Goal: Task Accomplishment & Management: Use online tool/utility

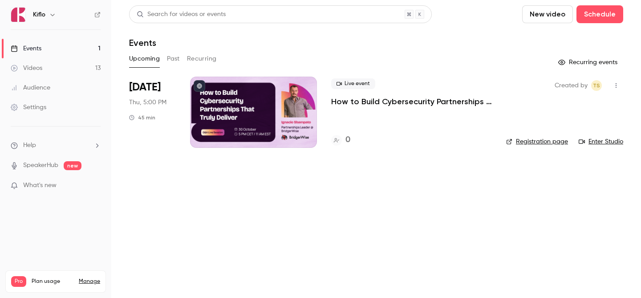
click at [59, 57] on link "Events 1" at bounding box center [55, 49] width 111 height 20
click at [58, 67] on link "Videos 13" at bounding box center [55, 68] width 111 height 20
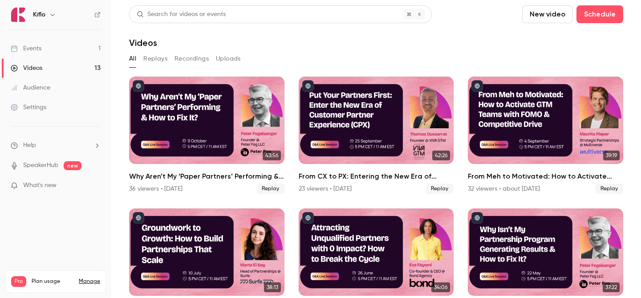
click at [61, 56] on link "Events 1" at bounding box center [55, 49] width 111 height 20
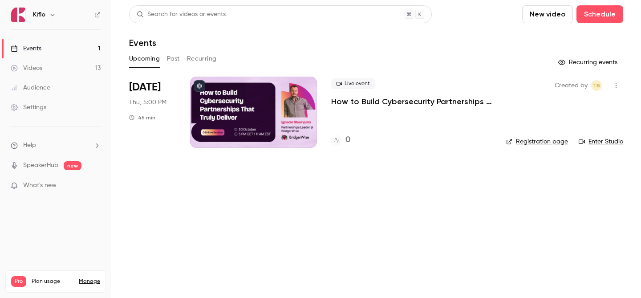
click at [47, 61] on link "Videos 13" at bounding box center [55, 68] width 111 height 20
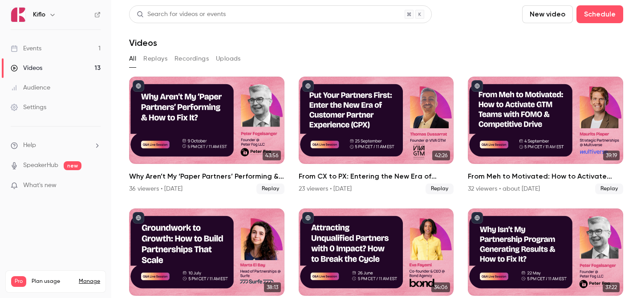
click at [74, 37] on ul "Events 1 Videos 13 Audience Settings" at bounding box center [55, 78] width 111 height 96
click at [67, 50] on link "Events 1" at bounding box center [55, 49] width 111 height 20
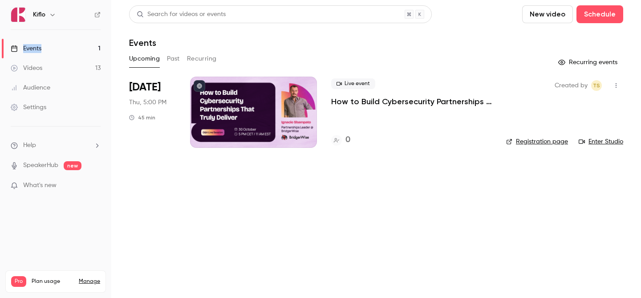
click at [67, 65] on link "Videos 13" at bounding box center [55, 68] width 111 height 20
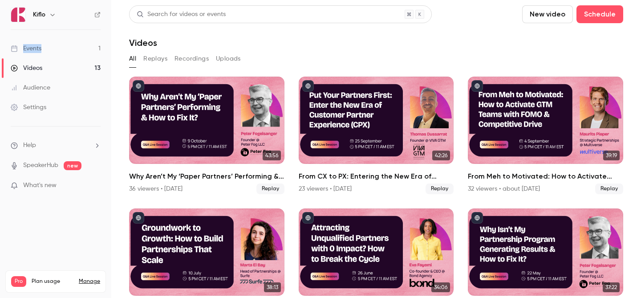
click at [74, 46] on link "Events 1" at bounding box center [55, 49] width 111 height 20
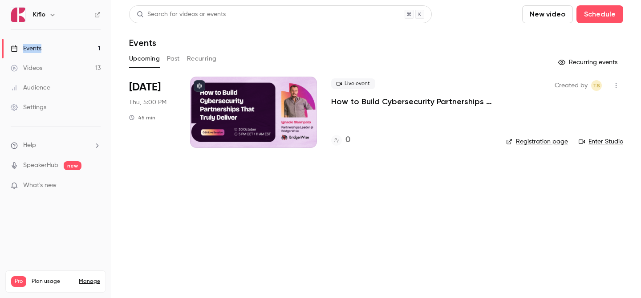
click at [282, 101] on div at bounding box center [253, 112] width 127 height 71
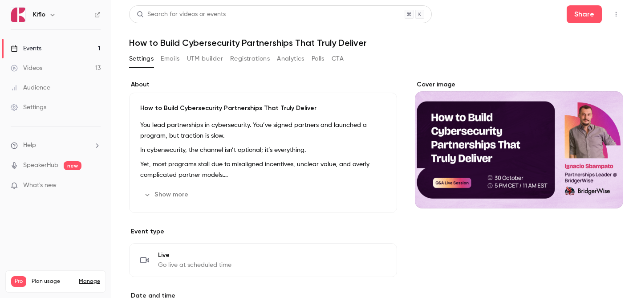
click at [267, 171] on p "Yet, most programs stall due to misaligned incentives, unclear value, and overl…" at bounding box center [263, 169] width 246 height 21
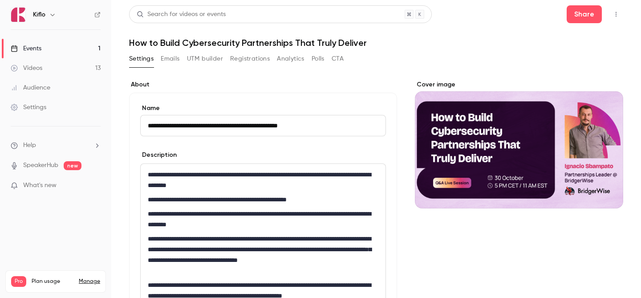
click at [64, 56] on link "Events 1" at bounding box center [55, 49] width 111 height 20
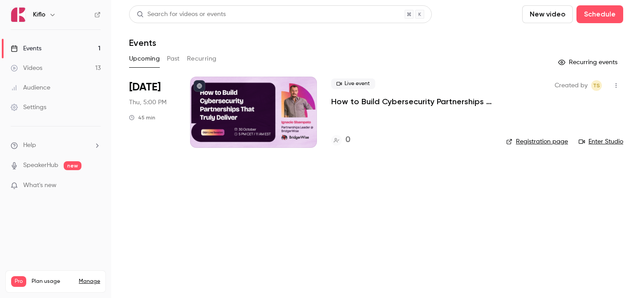
click at [227, 108] on div at bounding box center [253, 112] width 127 height 71
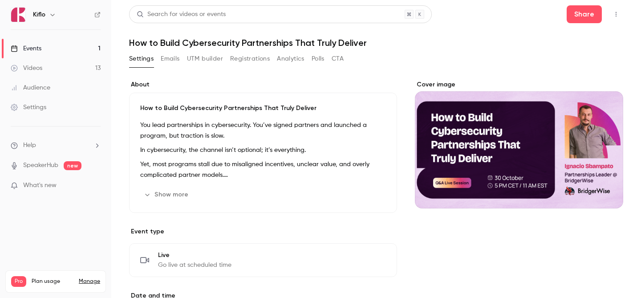
click at [198, 185] on div "How to Build Cybersecurity Partnerships That Truly Deliver You lead partnership…" at bounding box center [263, 153] width 268 height 120
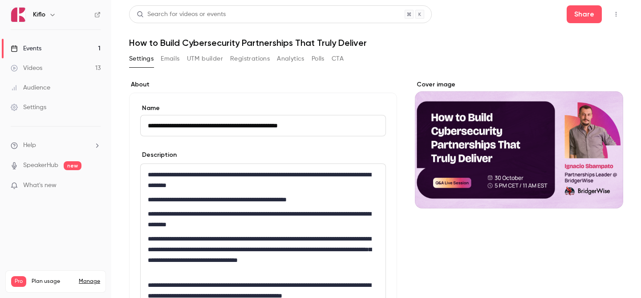
click at [177, 41] on h1 "How to Build Cybersecurity Partnerships That Truly Deliver" at bounding box center [376, 42] width 494 height 11
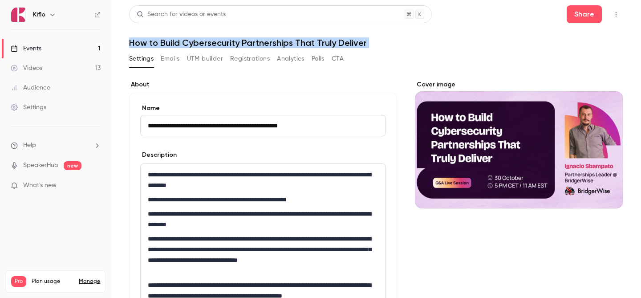
click at [177, 41] on h1 "How to Build Cybersecurity Partnerships That Truly Deliver" at bounding box center [376, 42] width 494 height 11
click at [70, 55] on link "Events 1" at bounding box center [55, 49] width 111 height 20
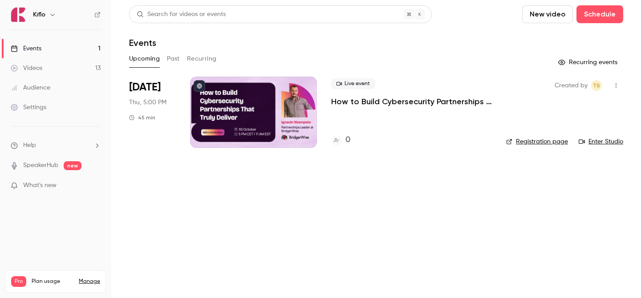
click at [258, 87] on div at bounding box center [253, 112] width 127 height 71
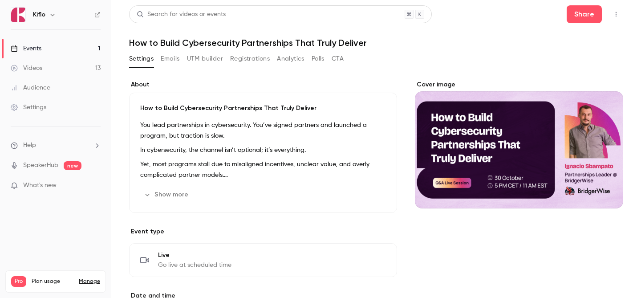
click at [219, 60] on button "UTM builder" at bounding box center [205, 59] width 36 height 14
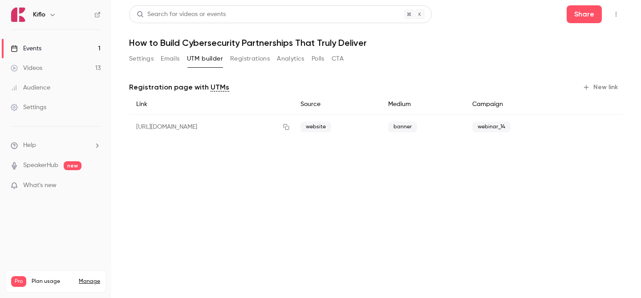
click at [258, 59] on button "Registrations" at bounding box center [250, 59] width 40 height 14
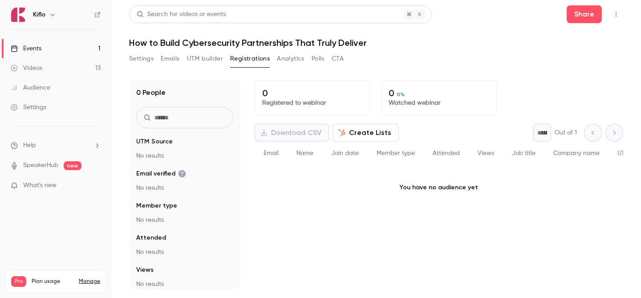
click at [204, 62] on button "UTM builder" at bounding box center [205, 59] width 36 height 14
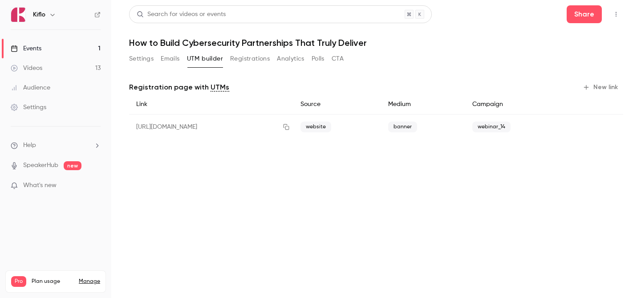
click at [610, 80] on div "Registration page with UTMs New link Link Source Medium Campaign [URL][DOMAIN_N…" at bounding box center [376, 111] width 494 height 84
click at [605, 84] on button "New link" at bounding box center [601, 87] width 44 height 14
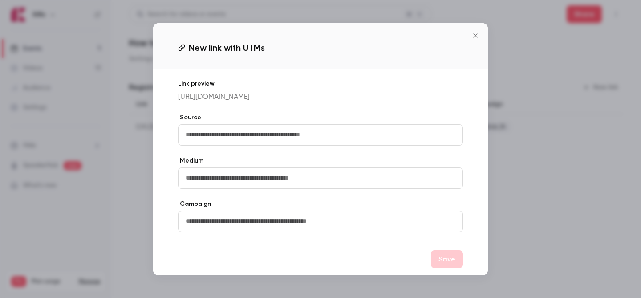
click at [260, 146] on input "text" at bounding box center [320, 134] width 285 height 21
type input "**********"
click at [255, 189] on input "text" at bounding box center [320, 177] width 285 height 21
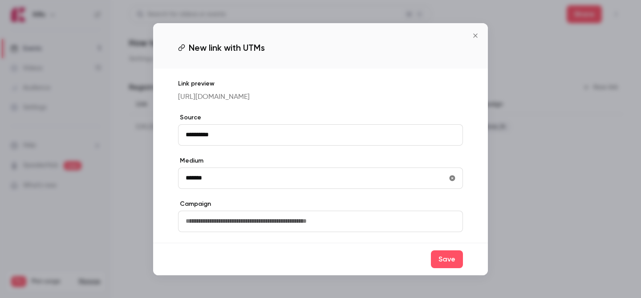
type input "*******"
click at [257, 231] on input "text" at bounding box center [320, 220] width 285 height 21
type input "**********"
click at [435, 265] on button "Save" at bounding box center [447, 259] width 32 height 18
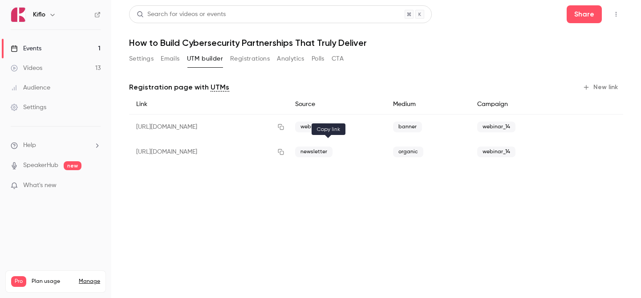
click at [288, 152] on button "button" at bounding box center [281, 152] width 14 height 14
click at [52, 40] on link "Events 1" at bounding box center [55, 49] width 111 height 20
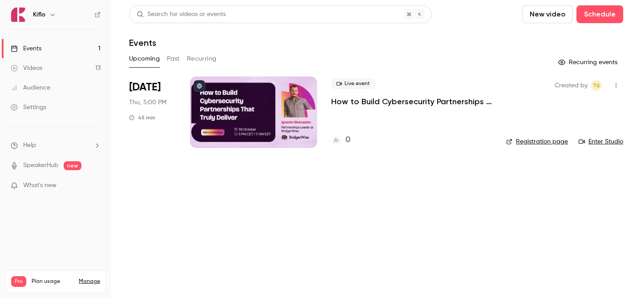
click at [273, 129] on div at bounding box center [253, 112] width 127 height 71
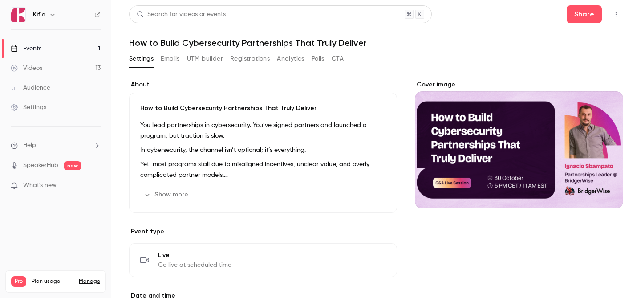
click at [274, 146] on p "In cybersecurity, the channel isn’t optional; it’s everything." at bounding box center [263, 150] width 246 height 11
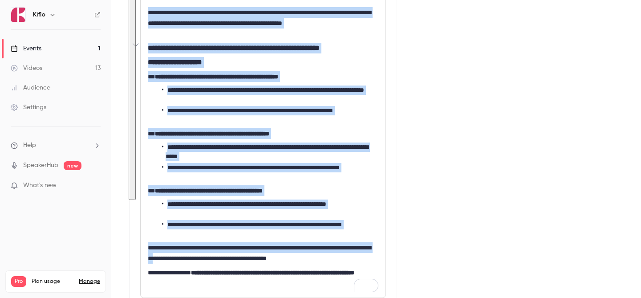
scroll to position [288, 0]
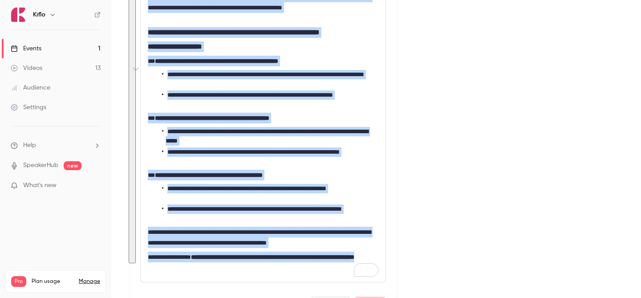
drag, startPoint x: 157, startPoint y: 178, endPoint x: 213, endPoint y: 267, distance: 105.0
click at [213, 267] on div "**********" at bounding box center [263, 79] width 245 height 406
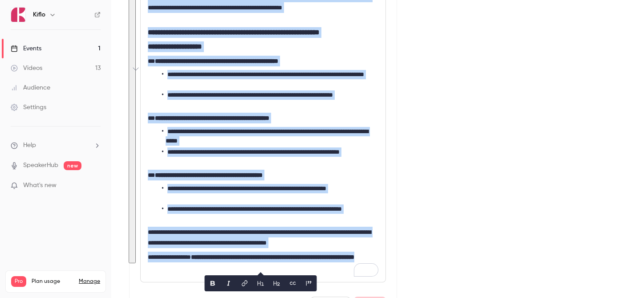
copy div "**********"
click at [56, 39] on link "Events 1" at bounding box center [55, 49] width 111 height 20
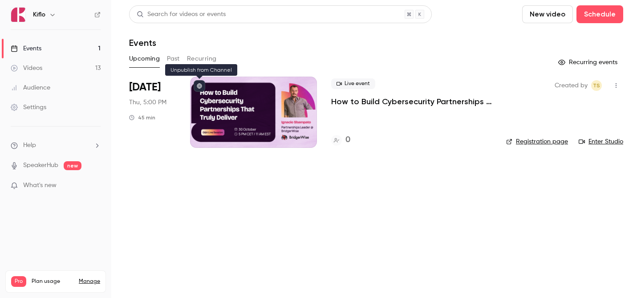
click at [201, 97] on div at bounding box center [253, 112] width 127 height 71
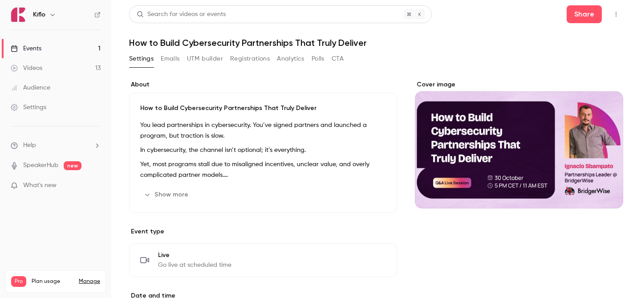
click at [214, 56] on button "UTM builder" at bounding box center [205, 59] width 36 height 14
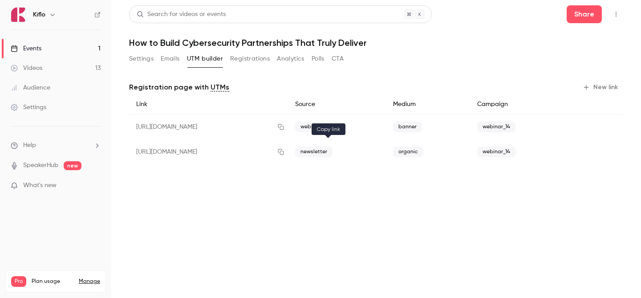
click at [288, 157] on button "button" at bounding box center [281, 152] width 14 height 14
click at [69, 58] on link "Videos 13" at bounding box center [55, 68] width 111 height 20
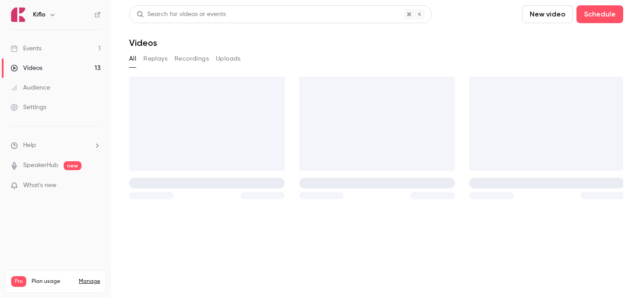
click at [65, 51] on link "Events 1" at bounding box center [55, 49] width 111 height 20
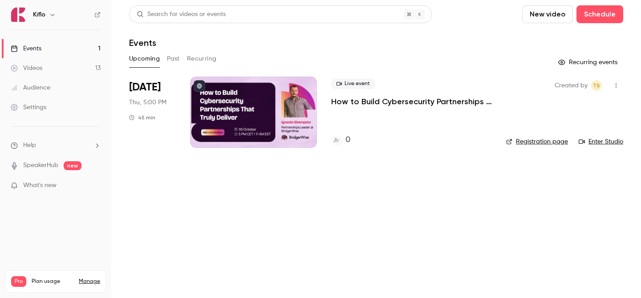
click at [214, 90] on div at bounding box center [253, 112] width 127 height 71
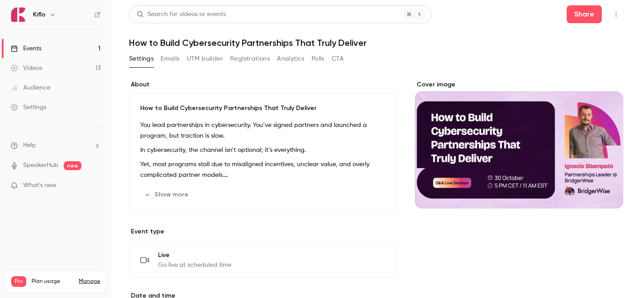
click at [197, 47] on h1 "How to Build Cybersecurity Partnerships That Truly Deliver" at bounding box center [376, 42] width 494 height 11
click at [195, 58] on button "UTM builder" at bounding box center [205, 59] width 36 height 14
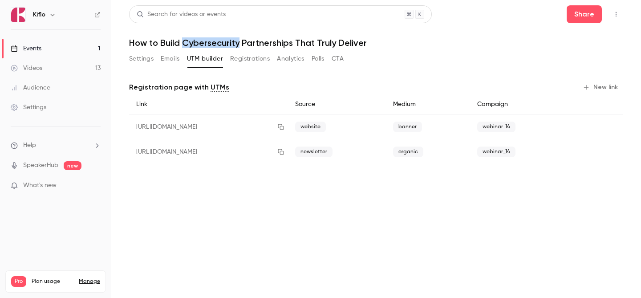
click at [598, 88] on button "New link" at bounding box center [601, 87] width 44 height 14
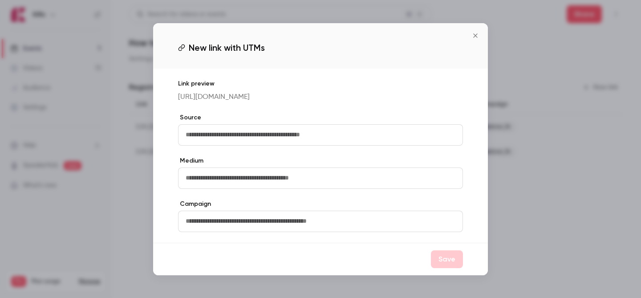
click at [279, 136] on input "text" at bounding box center [320, 134] width 285 height 21
type input "**********"
click at [247, 186] on input "text" at bounding box center [320, 177] width 285 height 21
type input "*"
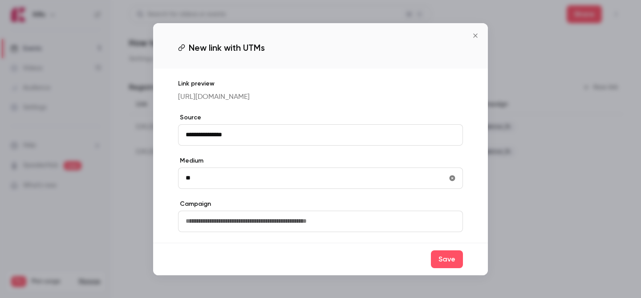
type input "*"
type input "*******"
click at [230, 226] on input "text" at bounding box center [320, 220] width 285 height 21
type input "**********"
click at [444, 254] on div "Save" at bounding box center [320, 259] width 335 height 32
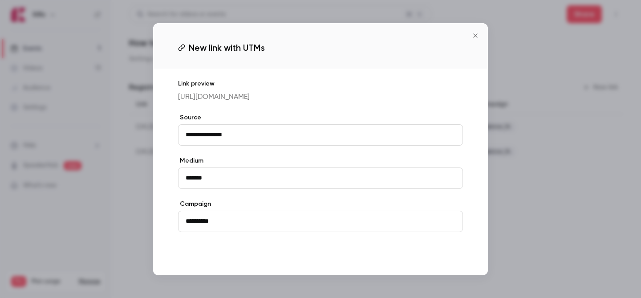
click at [440, 266] on button "Save" at bounding box center [447, 259] width 32 height 18
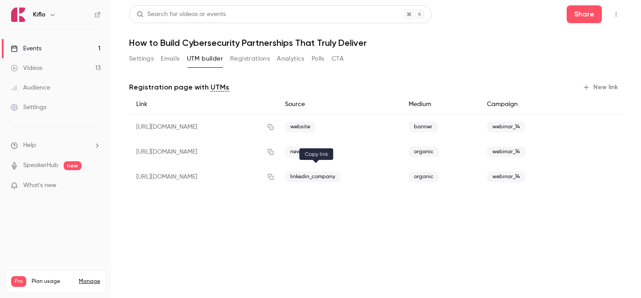
click at [274, 176] on icon "button" at bounding box center [271, 177] width 6 height 6
click at [56, 63] on link "Videos 13" at bounding box center [55, 68] width 111 height 20
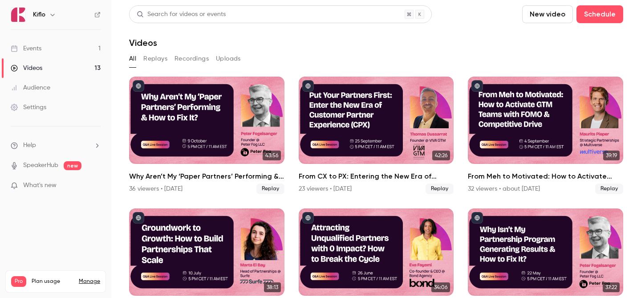
click at [59, 40] on link "Events 1" at bounding box center [55, 49] width 111 height 20
